Goal: Task Accomplishment & Management: Use online tool/utility

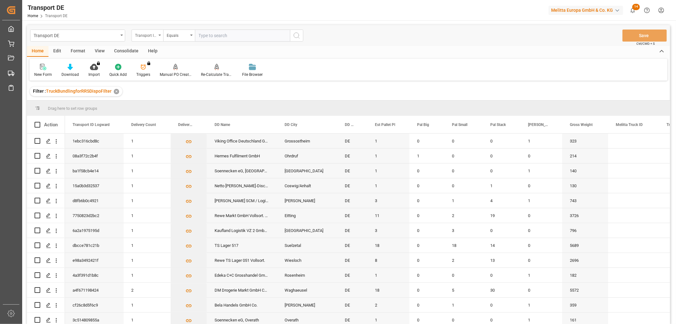
click at [148, 36] on div "Transport ID Logward" at bounding box center [146, 34] width 22 height 7
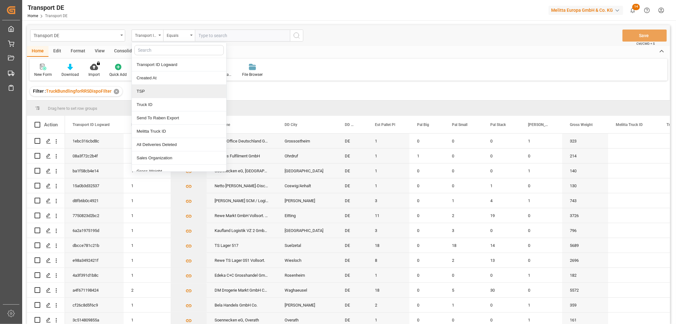
click at [142, 90] on div "TSP" at bounding box center [179, 91] width 94 height 13
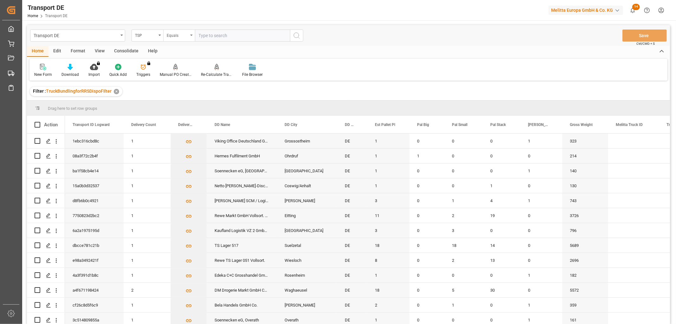
click at [179, 36] on div "Equals" at bounding box center [178, 34] width 22 height 7
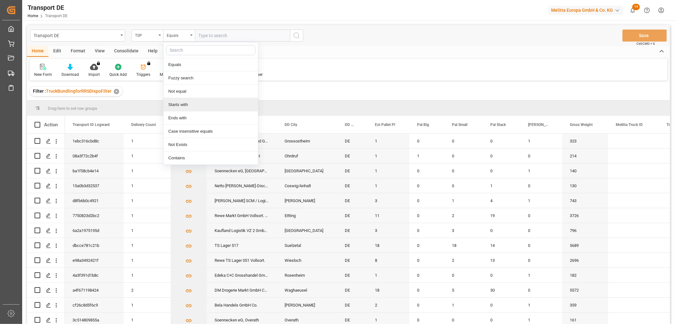
click at [178, 104] on div "Starts with" at bounding box center [211, 104] width 94 height 13
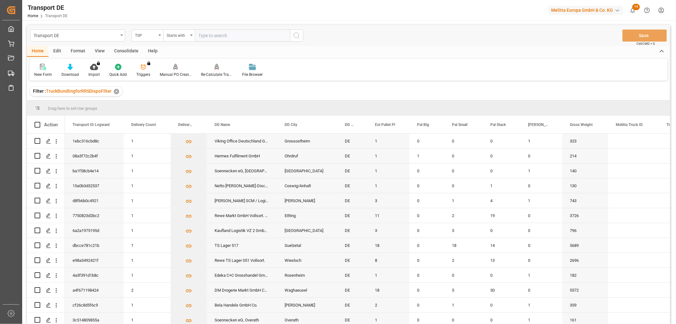
click at [219, 36] on input "text" at bounding box center [242, 35] width 95 height 12
type input "Self pickup DE"
click at [297, 34] on icon "search button" at bounding box center [297, 36] width 8 height 8
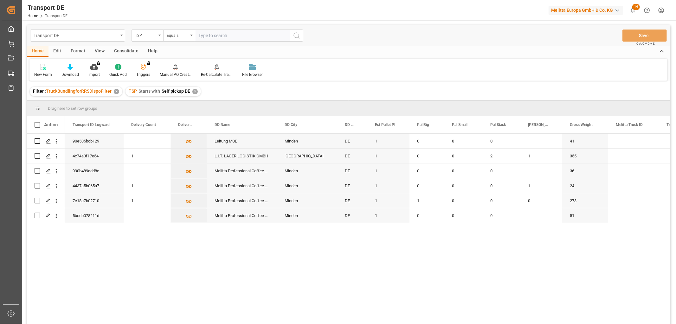
click at [123, 49] on div "Consolidate" at bounding box center [126, 51] width 34 height 11
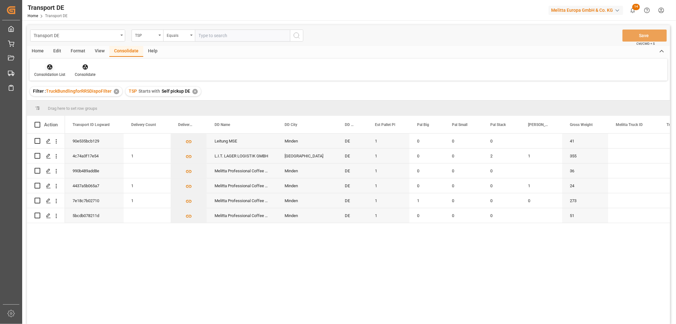
click at [48, 68] on icon at bounding box center [49, 66] width 5 height 5
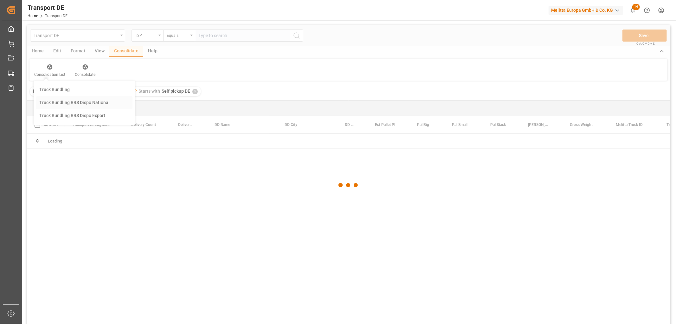
click at [53, 102] on div "Transport DE TSP Equals Save Ctrl/CMD + S Home Edit Format View Consolidate Hel…" at bounding box center [348, 182] width 643 height 315
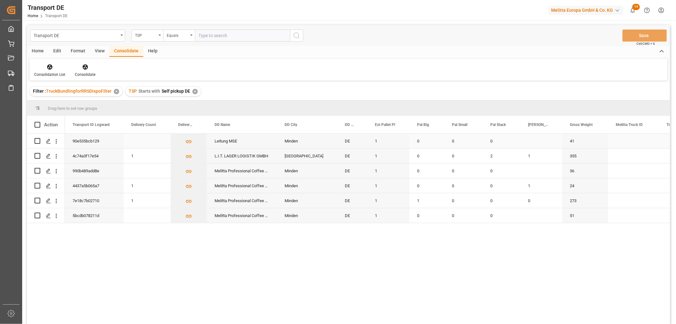
click at [38, 141] on input "Press Space to toggle row selection (unchecked)" at bounding box center [38, 141] width 6 height 6
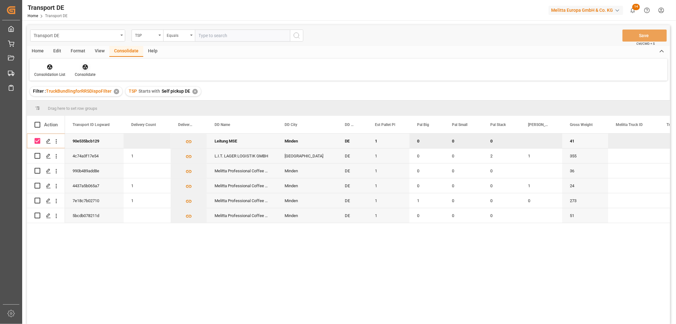
click at [84, 68] on icon at bounding box center [84, 66] width 5 height 5
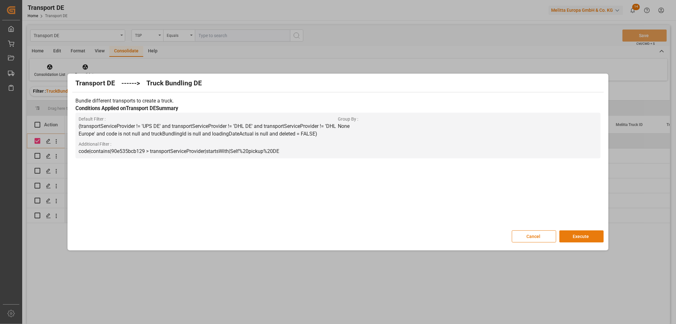
click at [586, 237] on button "Execute" at bounding box center [582, 236] width 44 height 12
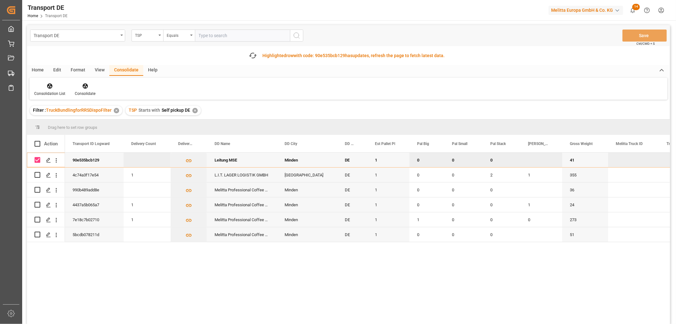
click at [37, 159] on input "Press Space to toggle row selection (checked)" at bounding box center [38, 160] width 6 height 6
checkbox input "false"
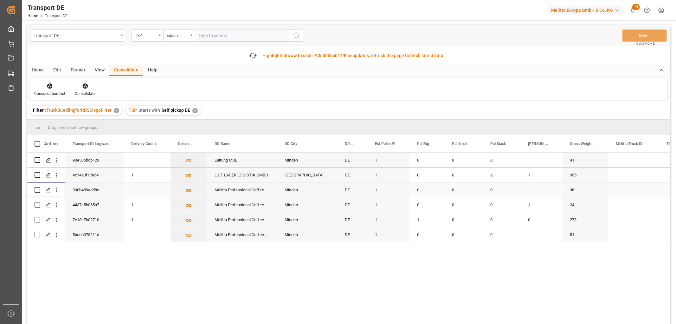
click at [38, 188] on input "Press Space to toggle row selection (unchecked)" at bounding box center [38, 190] width 6 height 6
checkbox input "true"
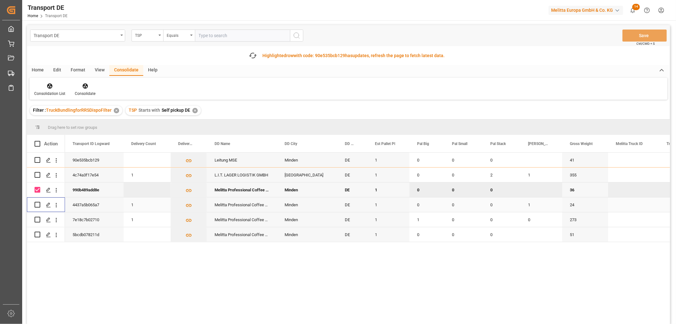
click at [36, 202] on input "Press Space to toggle row selection (unchecked)" at bounding box center [38, 205] width 6 height 6
checkbox input "true"
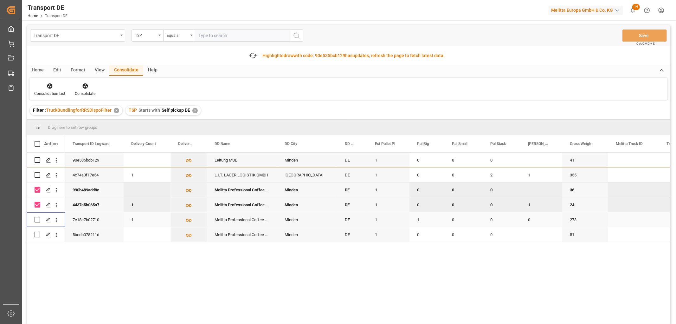
click at [37, 220] on input "Press Space to toggle row selection (unchecked)" at bounding box center [38, 220] width 6 height 6
checkbox input "true"
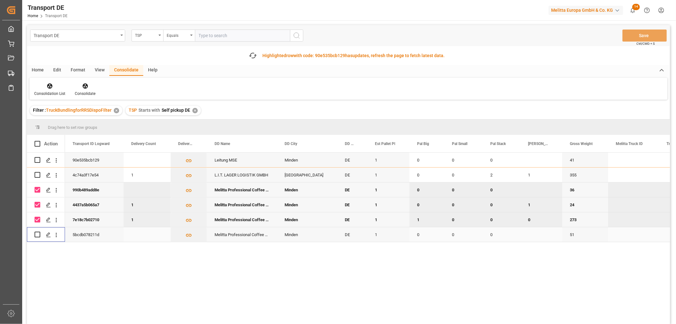
click at [37, 232] on input "Press Space to toggle row selection (unchecked)" at bounding box center [38, 234] width 6 height 6
checkbox input "true"
click at [83, 86] on icon at bounding box center [84, 85] width 5 height 5
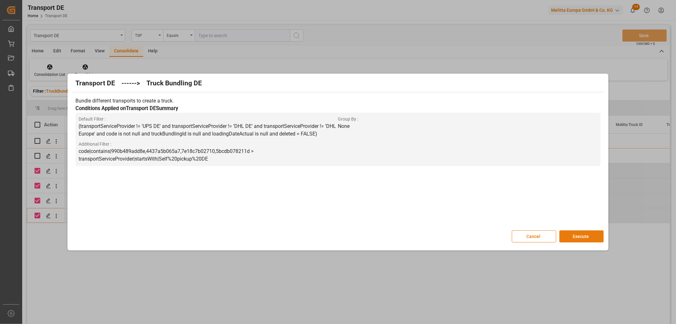
click at [582, 236] on button "Execute" at bounding box center [582, 236] width 44 height 12
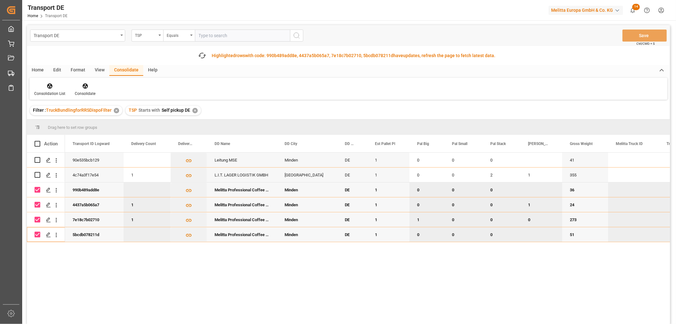
click at [36, 190] on input "Press Space to toggle row selection (checked)" at bounding box center [38, 190] width 6 height 6
checkbox input "false"
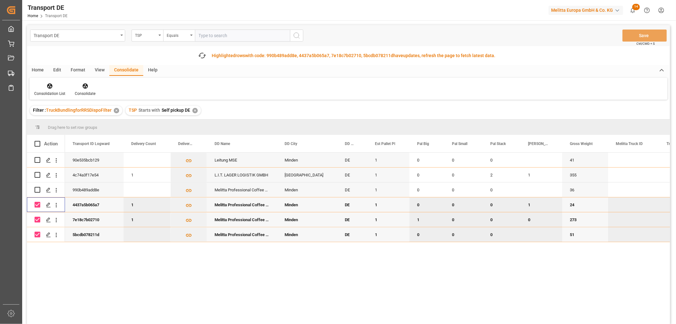
click at [37, 204] on input "Press Space to toggle row selection (checked)" at bounding box center [38, 205] width 6 height 6
checkbox input "false"
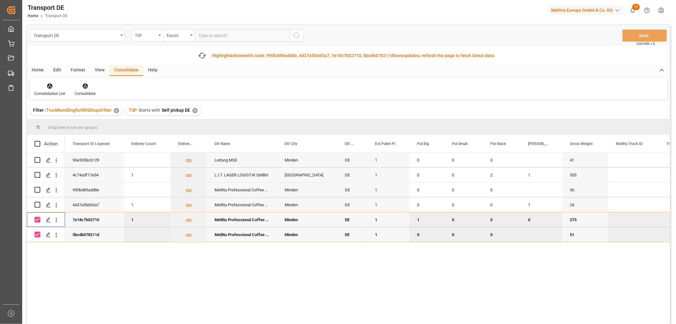
click at [36, 219] on input "Press Space to toggle row selection (checked)" at bounding box center [38, 220] width 6 height 6
checkbox input "false"
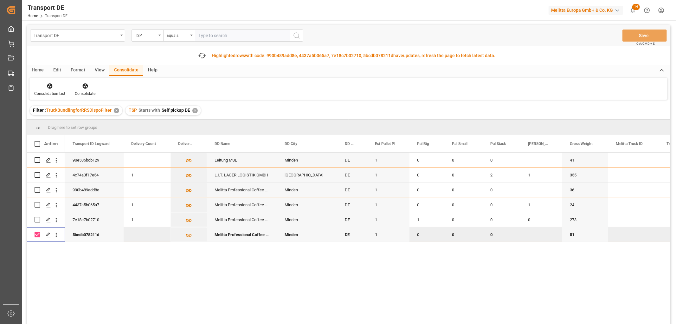
click at [36, 235] on input "Press Space to toggle row selection (checked)" at bounding box center [38, 234] width 6 height 6
checkbox input "false"
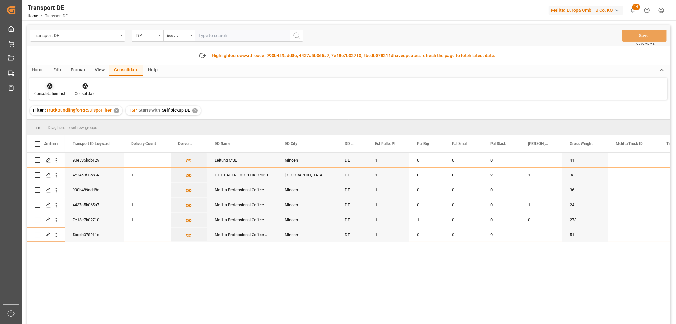
click at [52, 86] on icon at bounding box center [50, 86] width 6 height 6
click at [55, 121] on div "Transport DE TSP Equals Save Ctrl/CMD + S Fetch latest updates Highlighted rows…" at bounding box center [348, 192] width 643 height 335
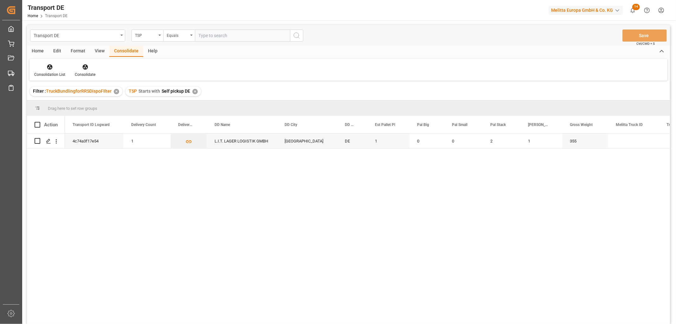
click at [195, 90] on div "✕" at bounding box center [194, 91] width 5 height 5
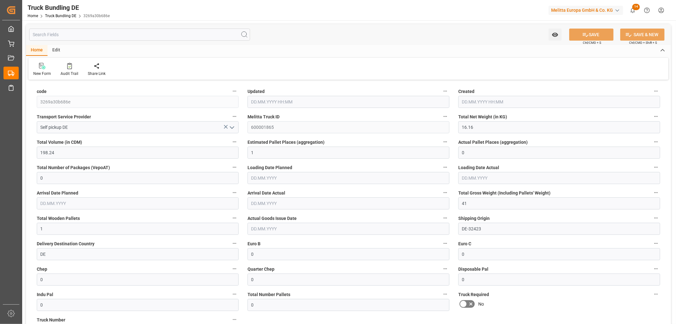
type input "21.08.2025 07:37"
type input "25.08.2025"
type input "21.08.2025"
